Goal: Contribute content: Contribute content

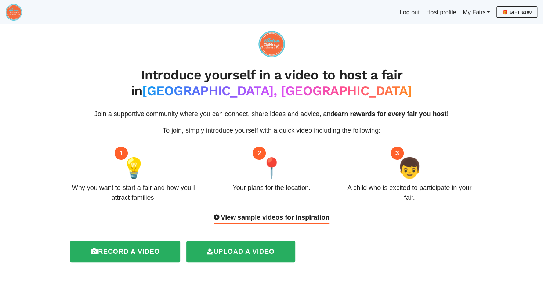
click at [305, 213] on div "View sample videos for inspiration" at bounding box center [272, 218] width 116 height 11
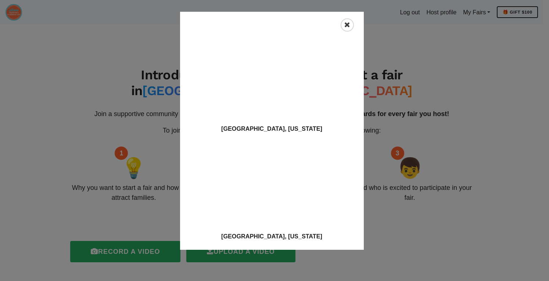
click at [348, 23] on icon "Close" at bounding box center [347, 24] width 6 height 7
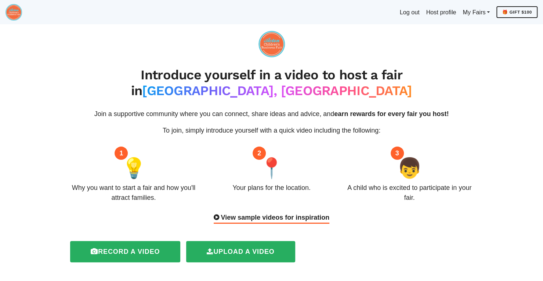
click at [214, 214] on icon at bounding box center [217, 217] width 6 height 7
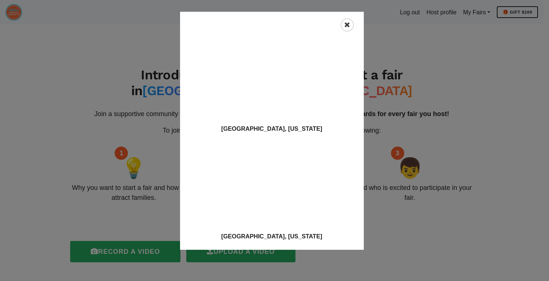
click at [351, 24] on div "Close" at bounding box center [347, 24] width 13 height 13
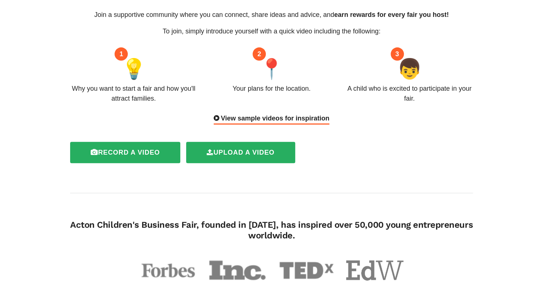
scroll to position [98, 0]
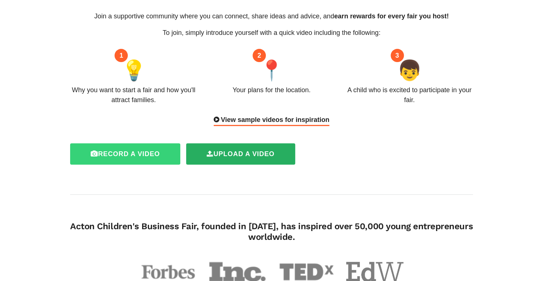
click at [129, 143] on label "Record a video" at bounding box center [125, 153] width 110 height 21
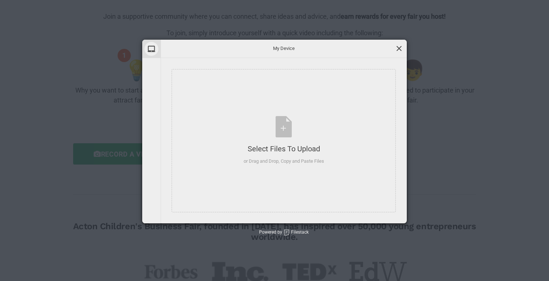
click at [400, 49] on span at bounding box center [399, 48] width 8 height 8
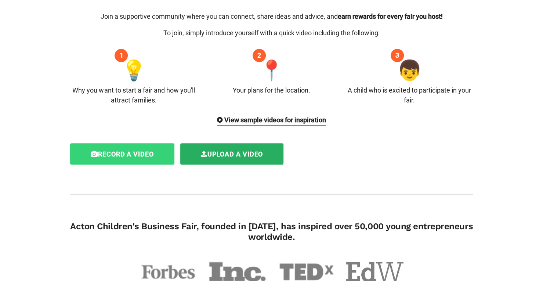
click at [128, 143] on label "Record a video" at bounding box center [122, 153] width 104 height 21
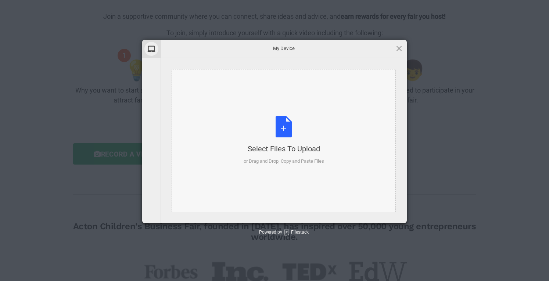
click at [290, 143] on div "Select Files to Upload or Drag and Drop, Copy and Paste Files" at bounding box center [284, 140] width 80 height 49
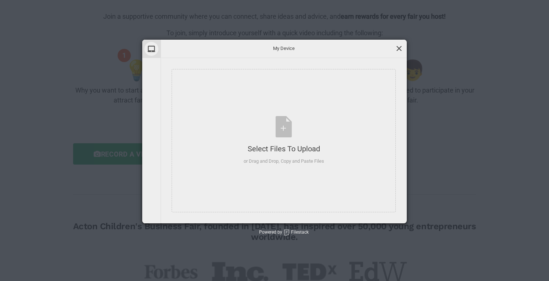
click at [402, 50] on span at bounding box center [399, 48] width 8 height 8
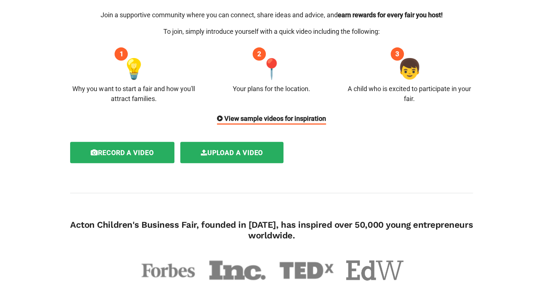
scroll to position [0, 0]
